Goal: Obtain resource: Download file/media

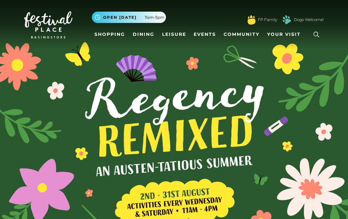
click at [127, 16] on span "Open [DATE]" at bounding box center [120, 18] width 34 height 6
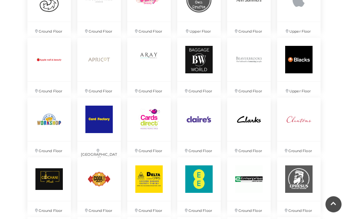
scroll to position [482, 0]
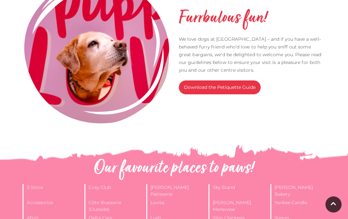
scroll to position [152, 0]
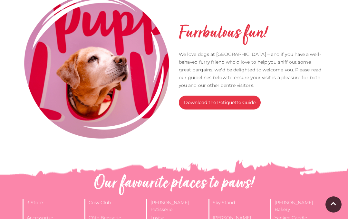
click at [229, 101] on link "Download the Petiquette Guide" at bounding box center [220, 103] width 82 height 14
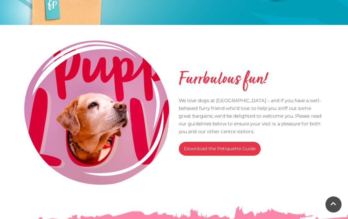
scroll to position [68, 0]
